Goal: Check status: Check status

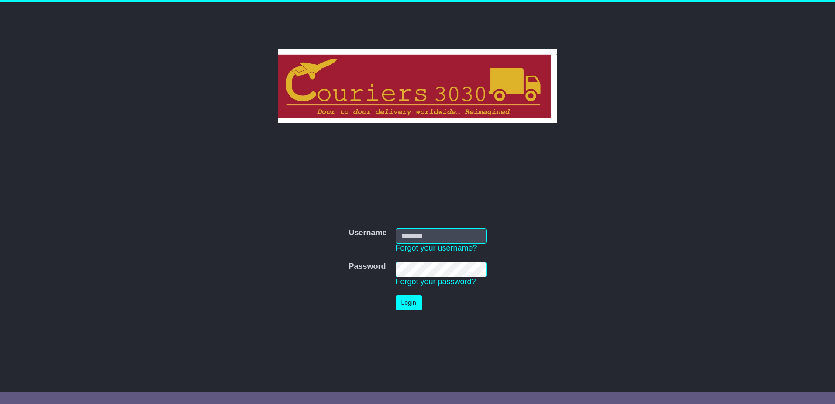
type input "********"
click at [407, 304] on button "Login" at bounding box center [409, 302] width 26 height 15
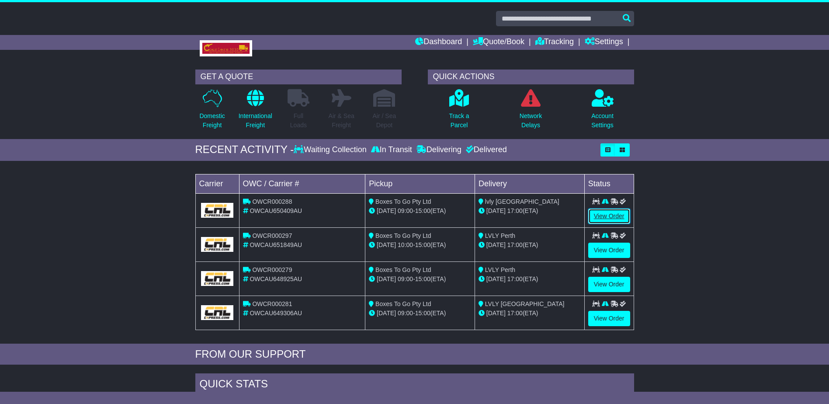
click at [601, 215] on link "View Order" at bounding box center [609, 215] width 42 height 15
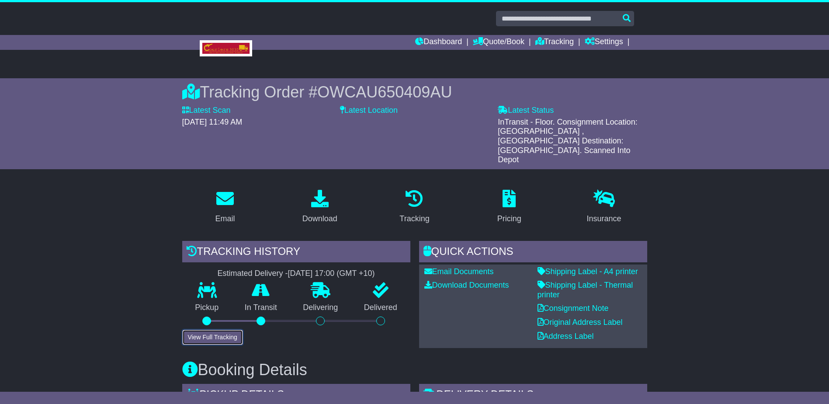
click at [222, 329] on button "View Full Tracking" at bounding box center [212, 336] width 61 height 15
